Goal: Task Accomplishment & Management: Manage account settings

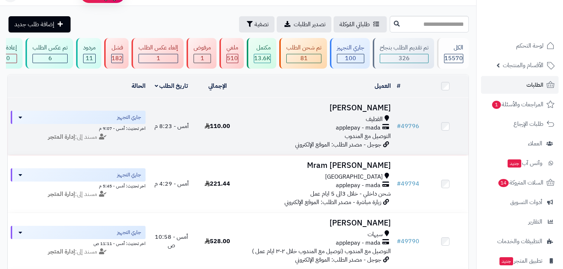
scroll to position [30, 0]
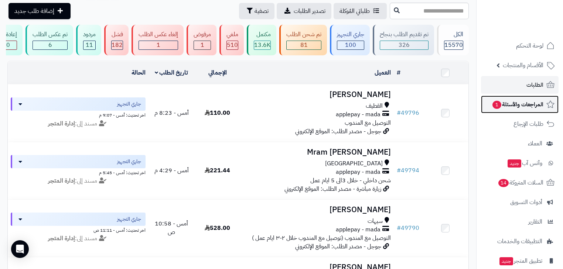
click at [494, 103] on span "1" at bounding box center [497, 105] width 9 height 8
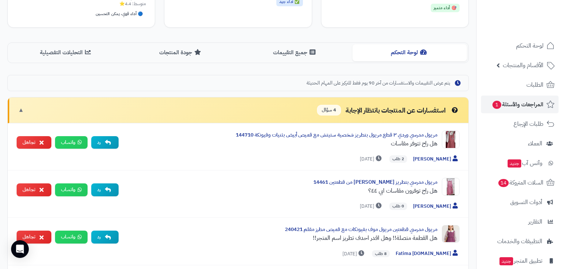
scroll to position [55, 0]
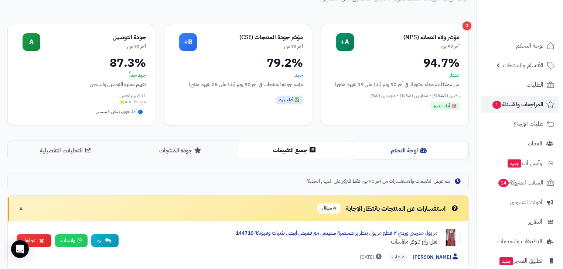
click at [310, 147] on icon at bounding box center [313, 150] width 6 height 6
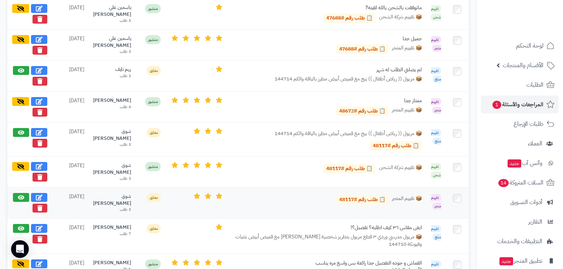
scroll to position [321, 0]
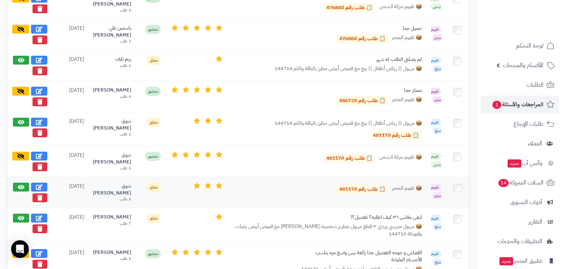
click at [107, 183] on div "شوق المطيري" at bounding box center [112, 190] width 38 height 14
click at [107, 183] on div "شوق [PERSON_NAME]" at bounding box center [112, 190] width 38 height 14
click at [354, 189] on link "📋 طلب رقم #48117" at bounding box center [362, 190] width 52 height 10
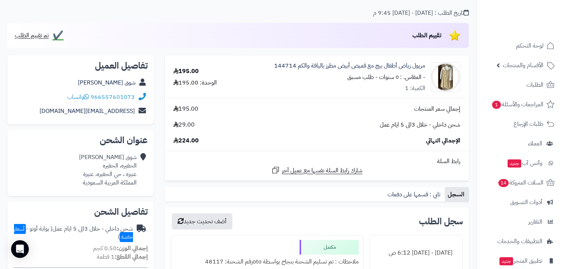
scroll to position [59, 0]
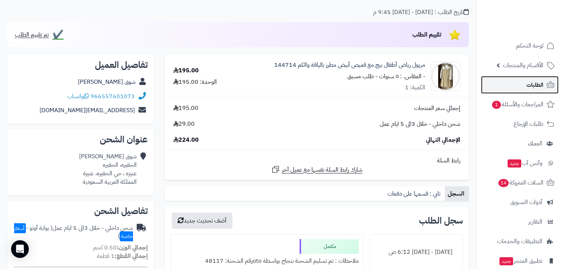
click at [521, 84] on link "الطلبات" at bounding box center [520, 85] width 78 height 18
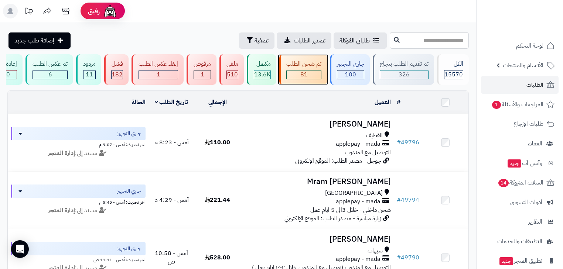
click at [315, 68] on div "تم شحن الطلب" at bounding box center [303, 64] width 35 height 8
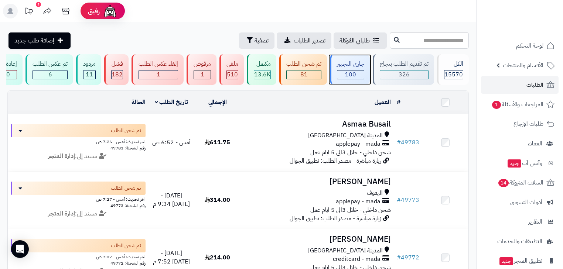
click at [354, 75] on span "100" at bounding box center [350, 74] width 11 height 9
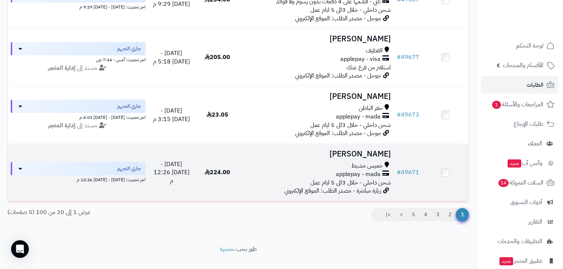
scroll to position [1090, 0]
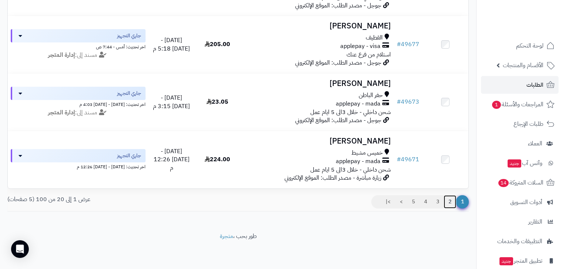
click at [450, 197] on link "2" at bounding box center [450, 201] width 13 height 13
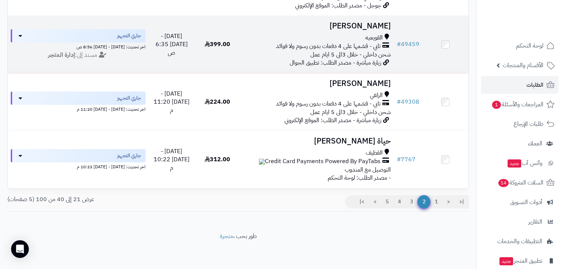
scroll to position [1090, 0]
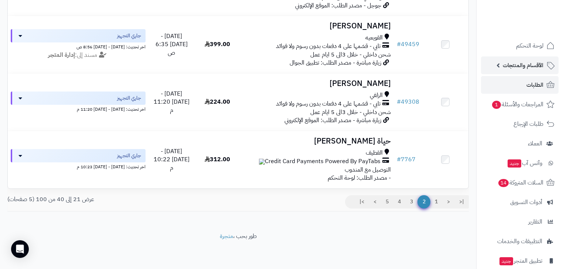
click at [531, 66] on span "الأقسام والمنتجات" at bounding box center [523, 65] width 41 height 10
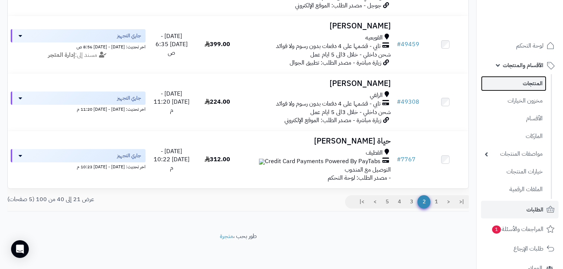
click at [528, 86] on link "المنتجات" at bounding box center [513, 83] width 65 height 15
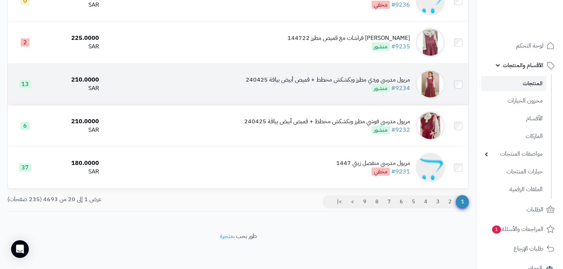
scroll to position [751, 0]
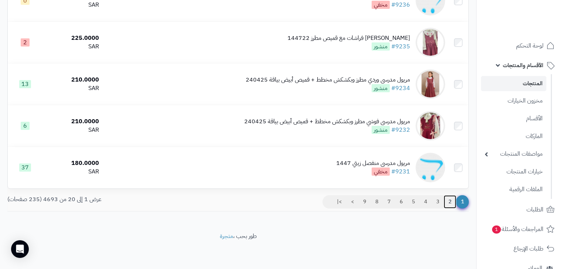
click at [446, 205] on link "2" at bounding box center [450, 201] width 13 height 13
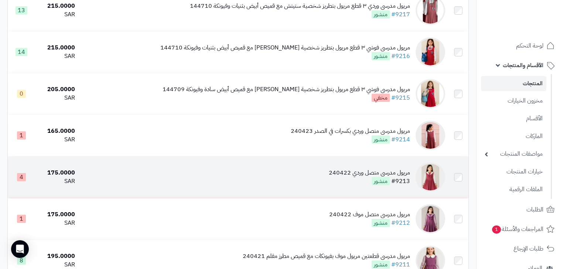
scroll to position [680, 0]
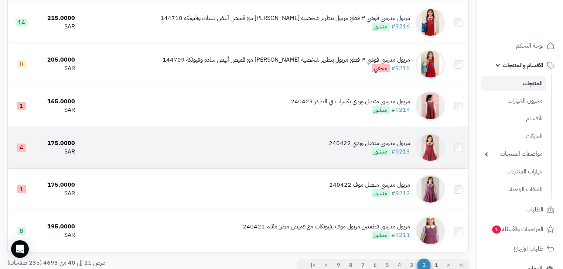
click at [351, 156] on div "مريول مدرسي متصل وردي 240422 #9213 منشور" at bounding box center [369, 147] width 81 height 17
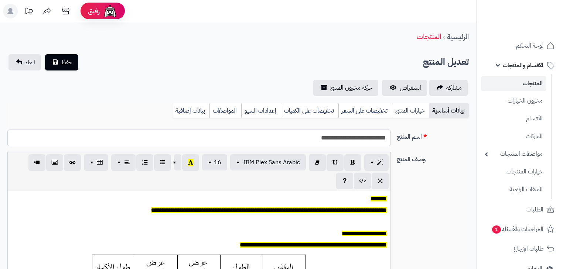
scroll to position [61, 0]
click at [405, 108] on link "خيارات المنتج" at bounding box center [410, 110] width 37 height 15
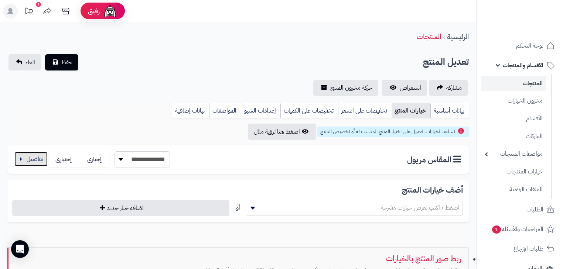
click at [40, 160] on button "button" at bounding box center [30, 159] width 33 height 15
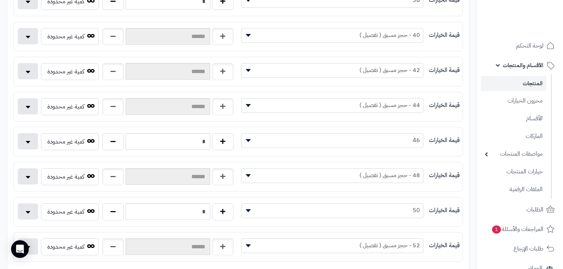
scroll to position [207, 0]
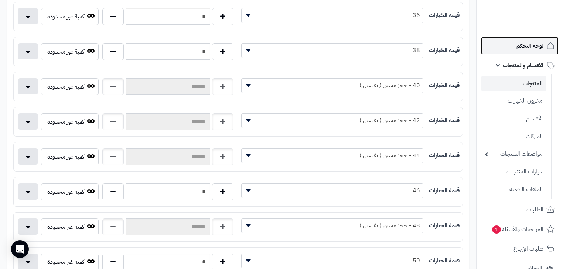
click at [504, 49] on link "لوحة التحكم" at bounding box center [520, 46] width 78 height 18
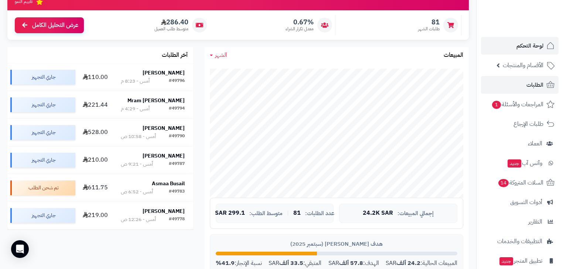
scroll to position [89, 0]
click at [551, 78] on link "الطلبات" at bounding box center [520, 85] width 78 height 18
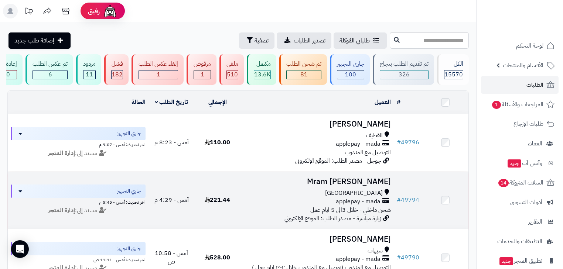
click at [351, 198] on div "جدة" at bounding box center [317, 193] width 147 height 8
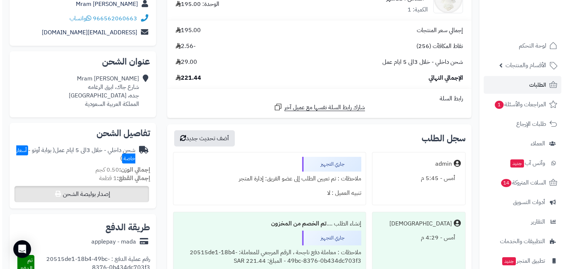
scroll to position [148, 0]
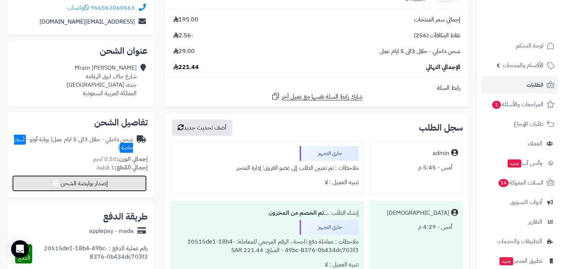
click at [136, 185] on button "إصدار بوليصة الشحن" at bounding box center [79, 184] width 135 height 16
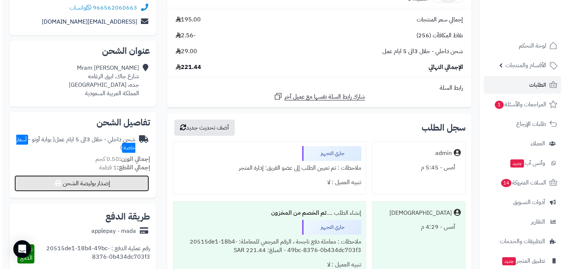
select select "***"
